Goal: Information Seeking & Learning: Learn about a topic

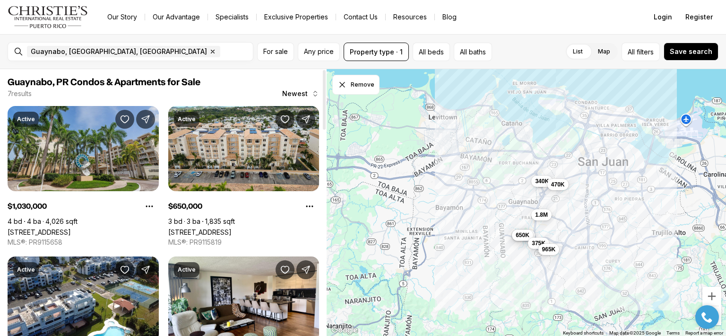
click at [55, 228] on link "[STREET_ADDRESS]" at bounding box center [39, 232] width 63 height 8
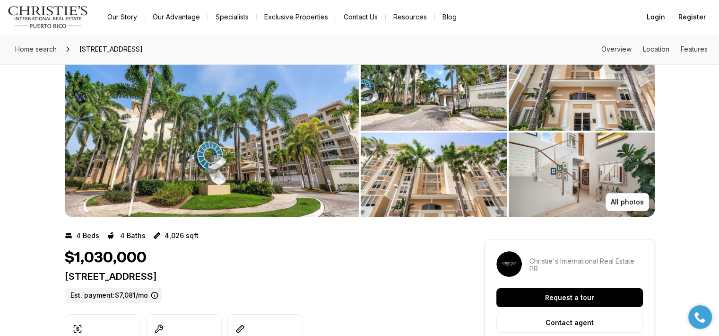
scroll to position [36, 0]
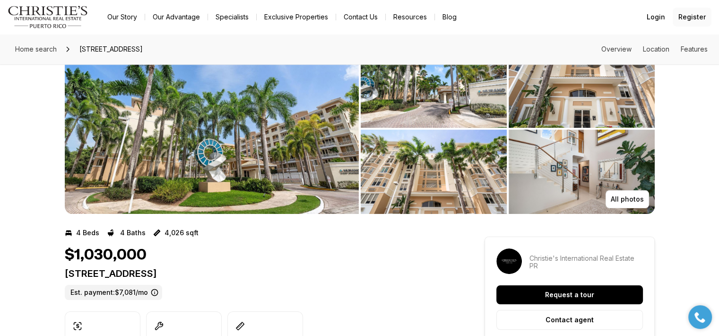
drag, startPoint x: 704, startPoint y: 16, endPoint x: 711, endPoint y: 43, distance: 27.3
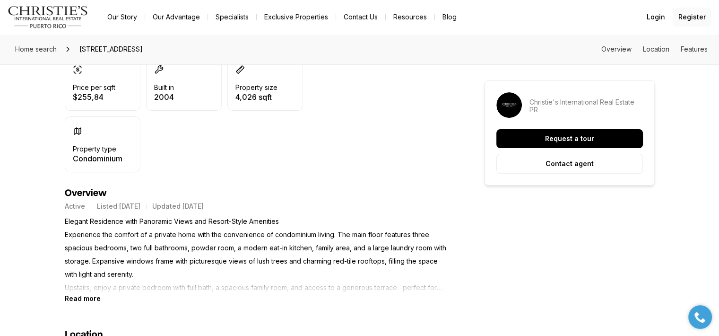
scroll to position [286, 0]
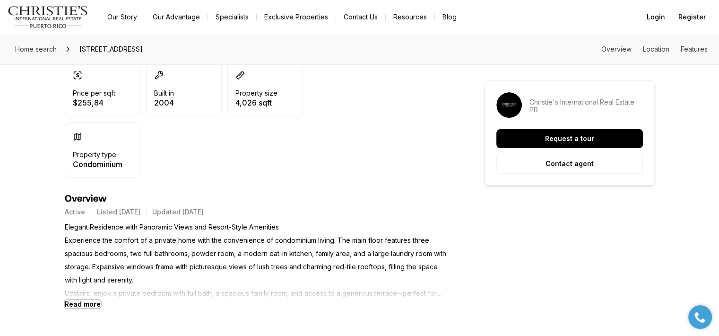
click at [89, 302] on b "Read more" at bounding box center [83, 304] width 36 height 8
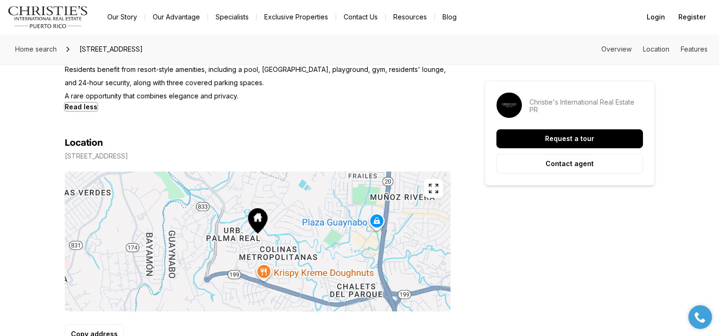
scroll to position [577, 0]
